Goal: Information Seeking & Learning: Learn about a topic

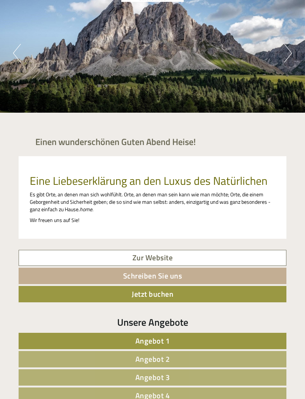
scroll to position [69, 0]
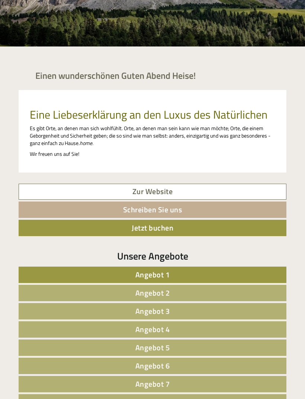
click at [187, 364] on link "Angebot 6" at bounding box center [153, 366] width 268 height 16
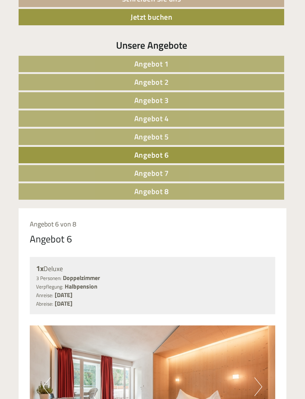
click at [178, 173] on link "Angebot 7" at bounding box center [152, 173] width 266 height 16
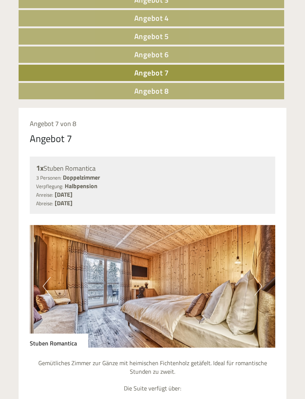
scroll to position [421, 0]
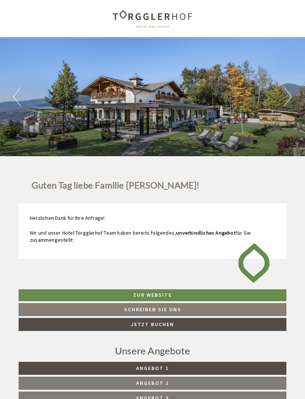
click at [284, 97] on button "Next" at bounding box center [288, 96] width 8 height 19
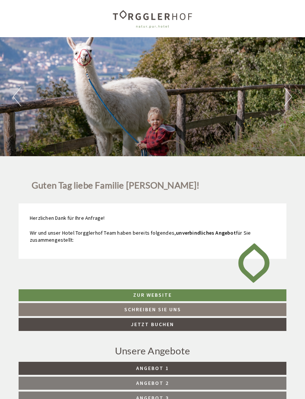
click at [284, 101] on button "Next" at bounding box center [288, 96] width 8 height 19
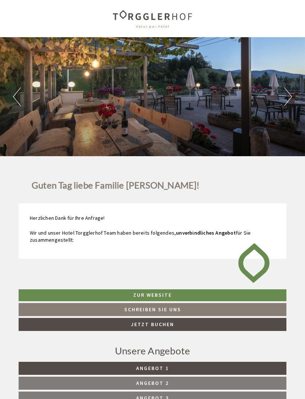
click at [284, 102] on button "Next" at bounding box center [288, 96] width 8 height 19
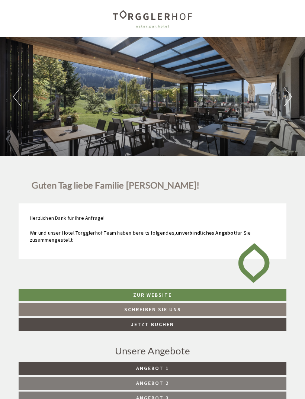
click at [285, 102] on button "Next" at bounding box center [288, 96] width 8 height 19
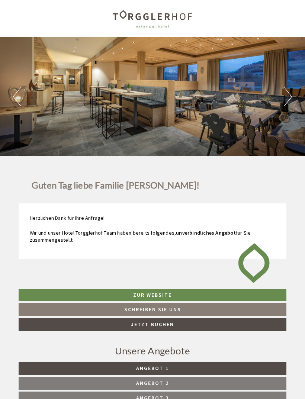
click at [287, 101] on button "Next" at bounding box center [288, 96] width 8 height 19
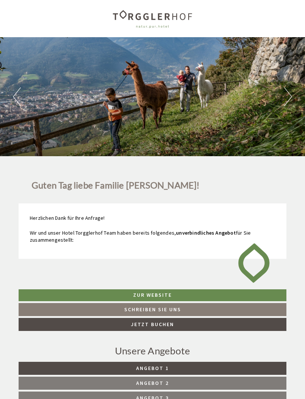
click at [287, 102] on button "Next" at bounding box center [288, 96] width 8 height 19
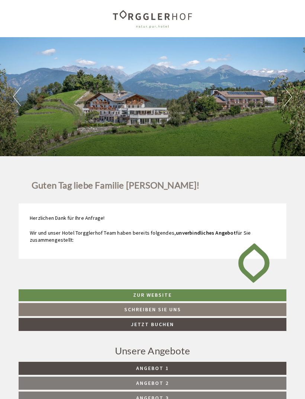
click at [287, 103] on button "Next" at bounding box center [288, 96] width 8 height 19
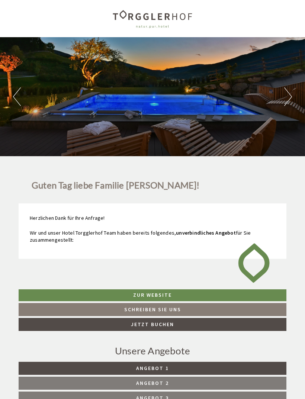
click at [286, 100] on button "Next" at bounding box center [288, 96] width 8 height 19
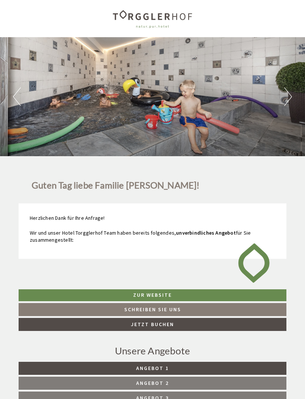
click at [289, 97] on button "Next" at bounding box center [288, 96] width 8 height 19
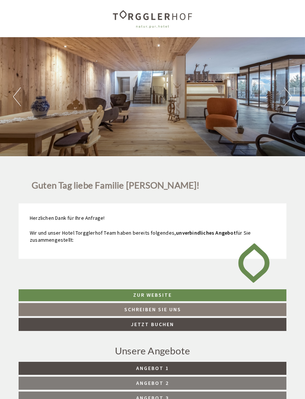
click at [290, 100] on button "Next" at bounding box center [288, 96] width 8 height 19
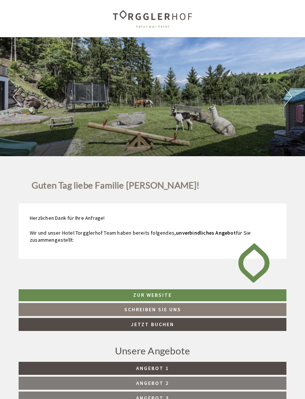
click at [291, 99] on button "Next" at bounding box center [288, 96] width 8 height 19
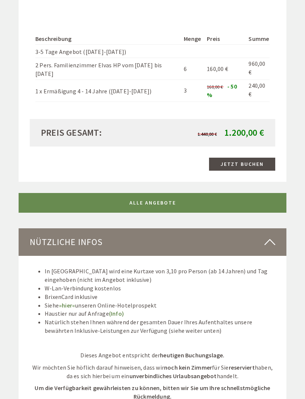
scroll to position [1654, 0]
